Goal: Find specific page/section: Find specific page/section

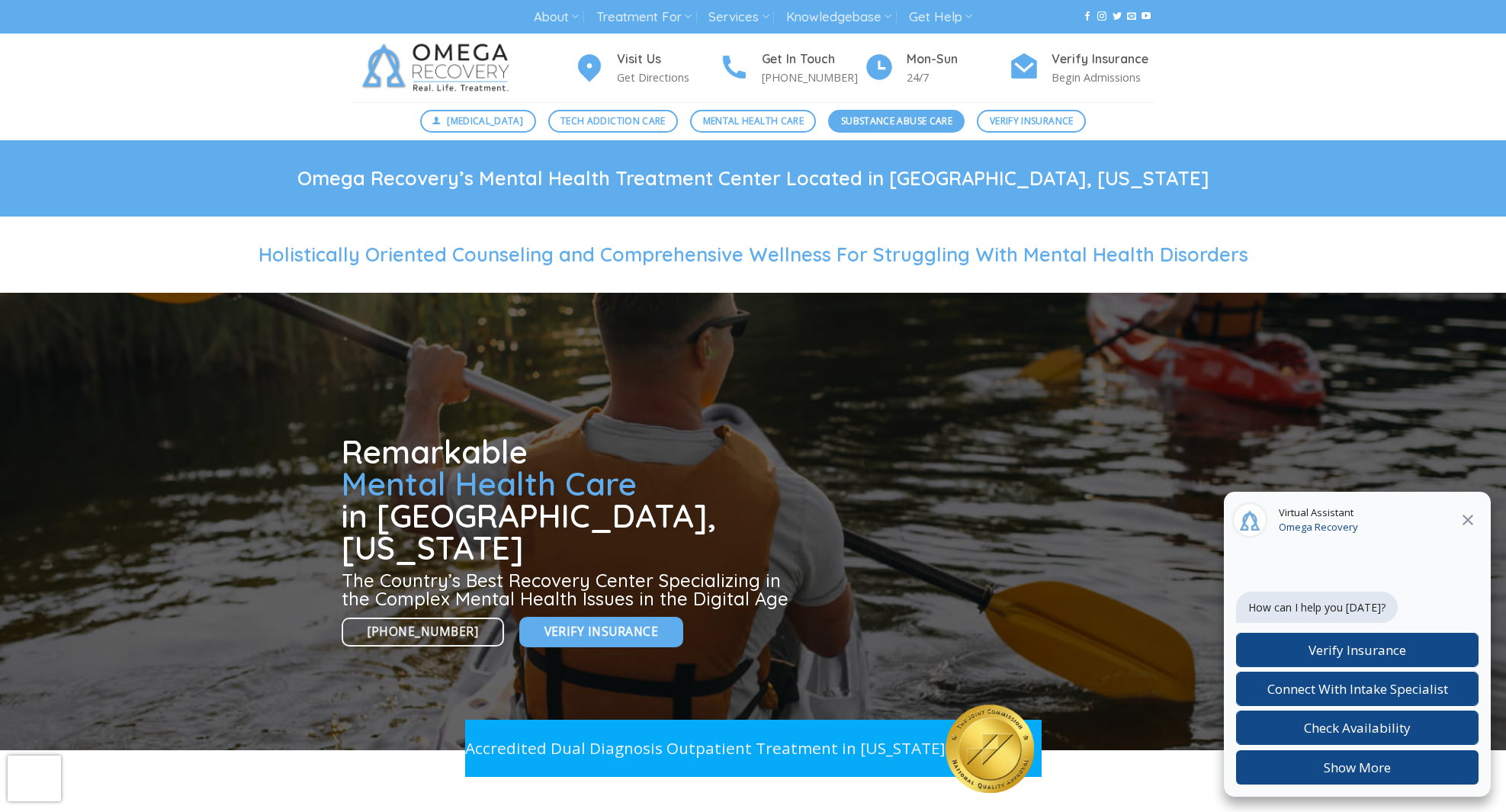
click at [868, 116] on span "Substance Abuse Care" at bounding box center [897, 121] width 111 height 14
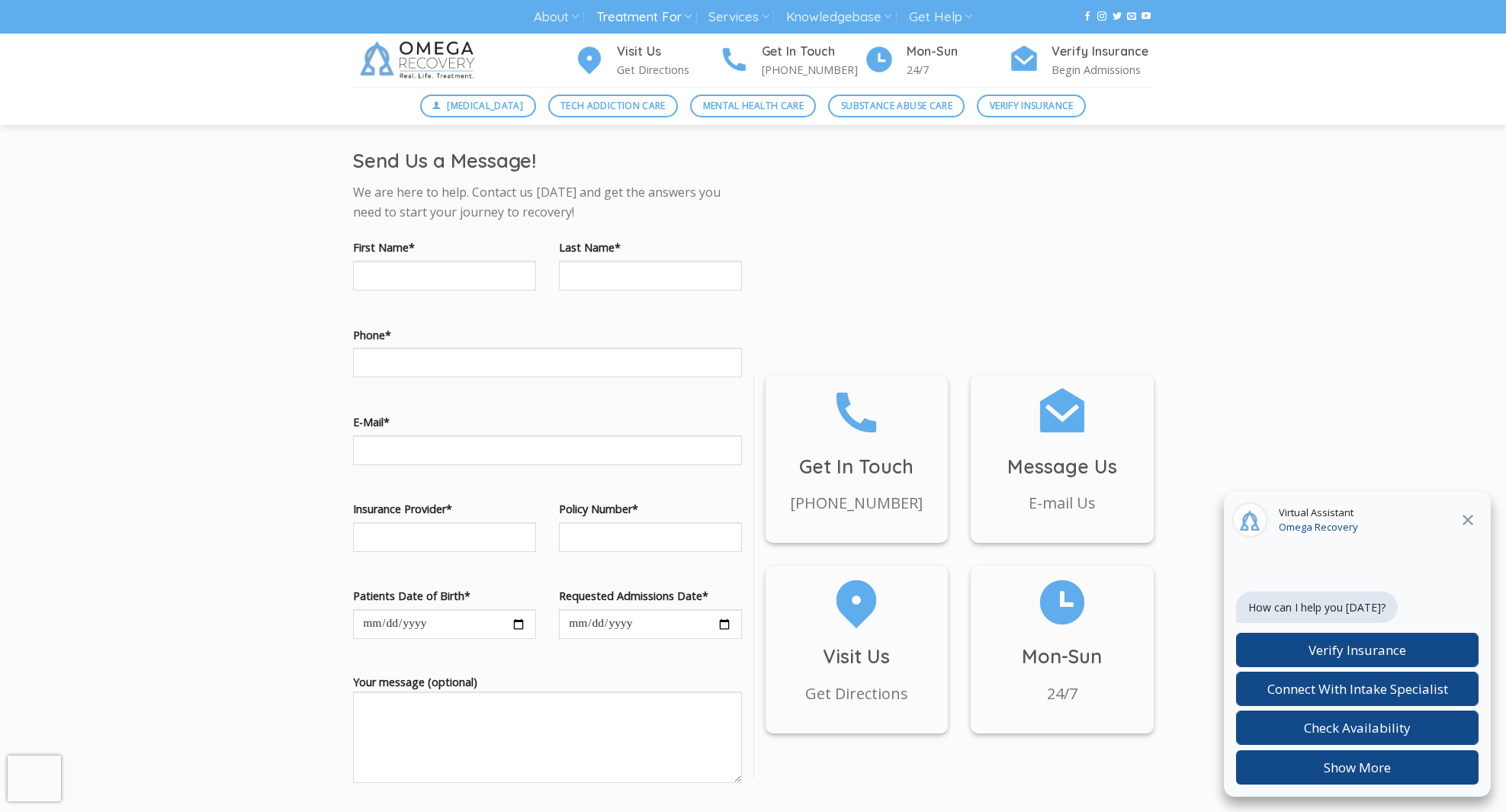
scroll to position [1281, 0]
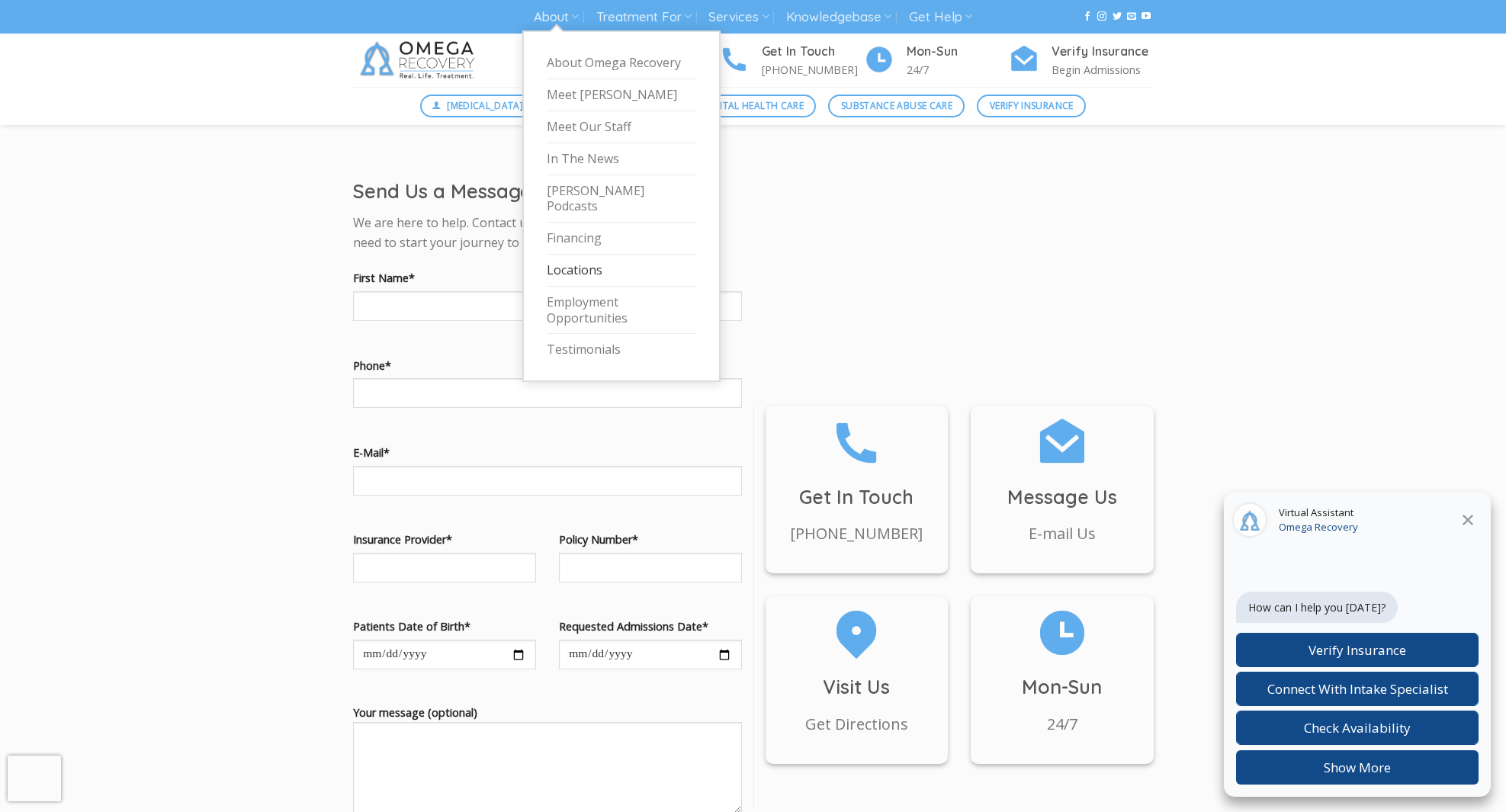
click at [593, 256] on link "Locations" at bounding box center [621, 271] width 149 height 32
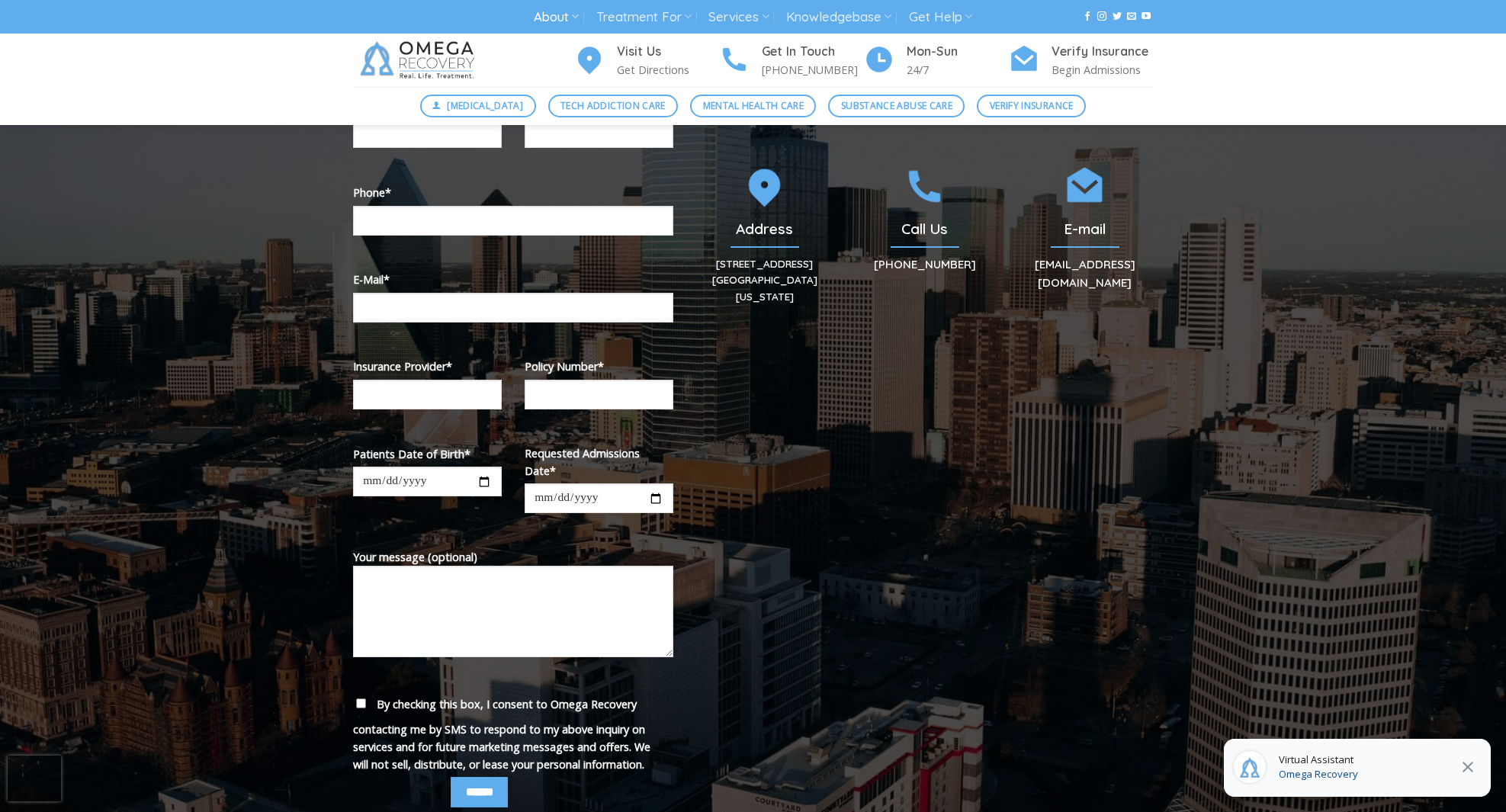
scroll to position [397, 0]
